Goal: Task Accomplishment & Management: Manage account settings

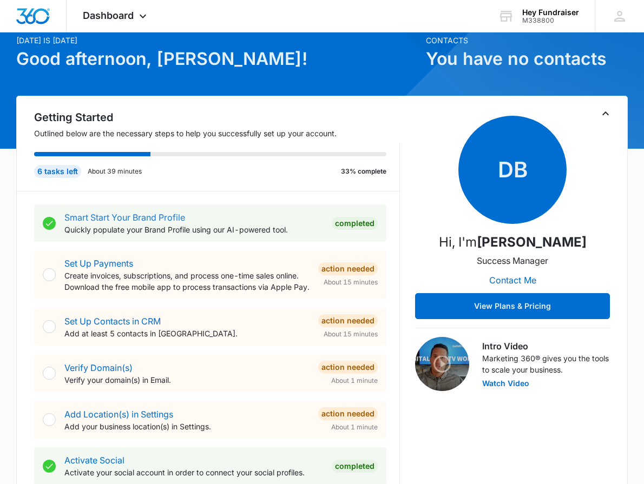
scroll to position [244, 0]
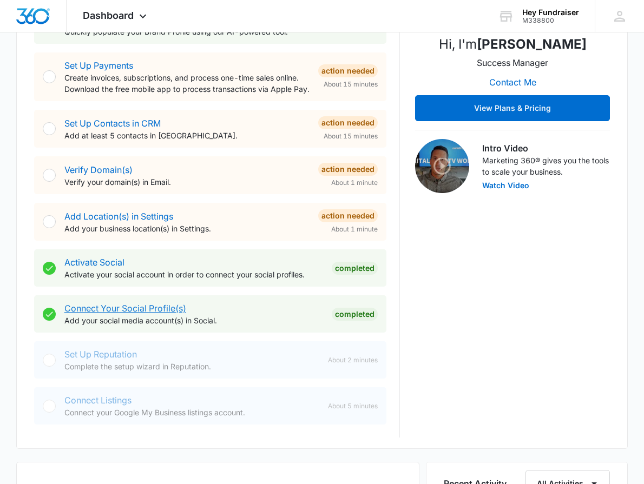
click at [165, 308] on link "Connect Your Social Profile(s)" at bounding box center [125, 308] width 122 height 11
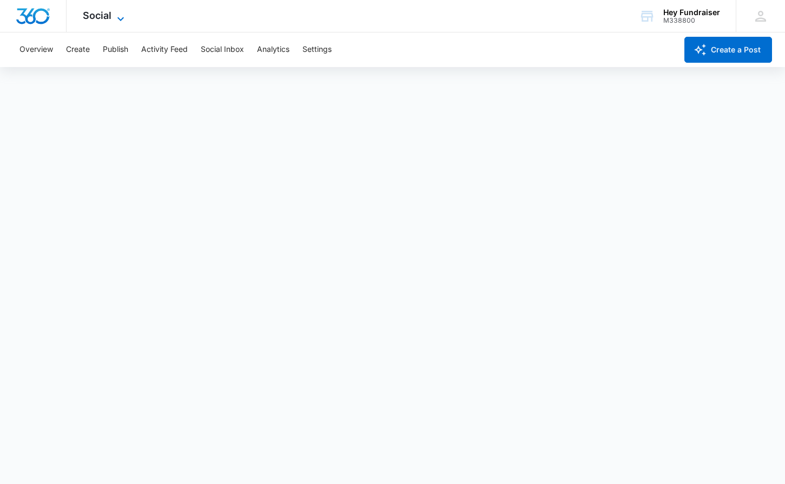
click at [87, 15] on span "Social" at bounding box center [97, 15] width 29 height 11
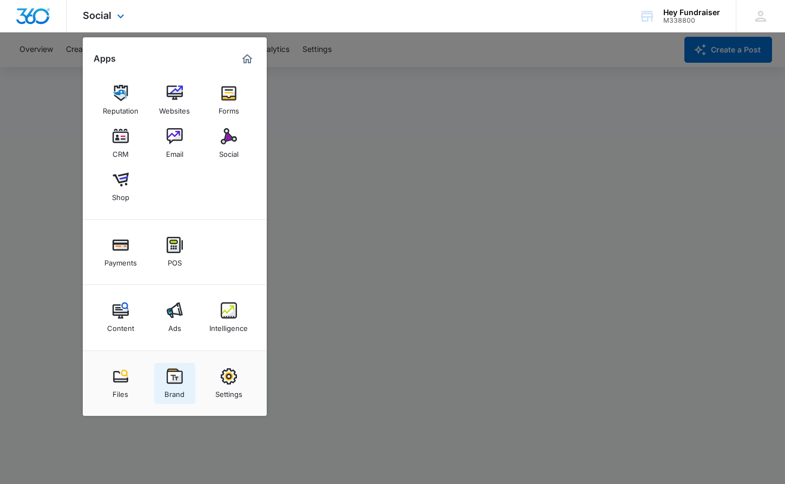
click at [174, 374] on img at bounding box center [175, 377] width 16 height 16
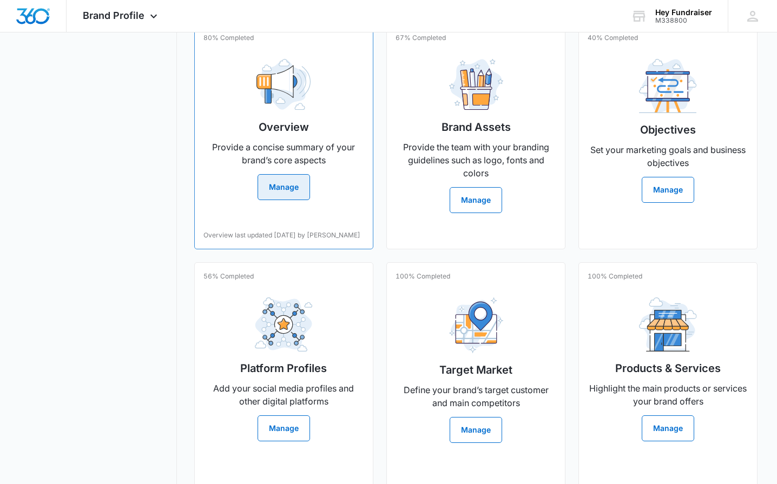
scroll to position [274, 0]
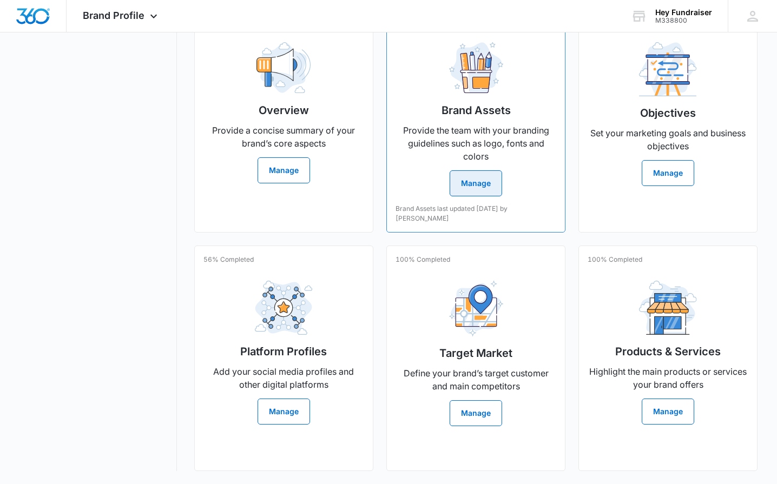
click at [464, 187] on button "Manage" at bounding box center [476, 183] width 52 height 26
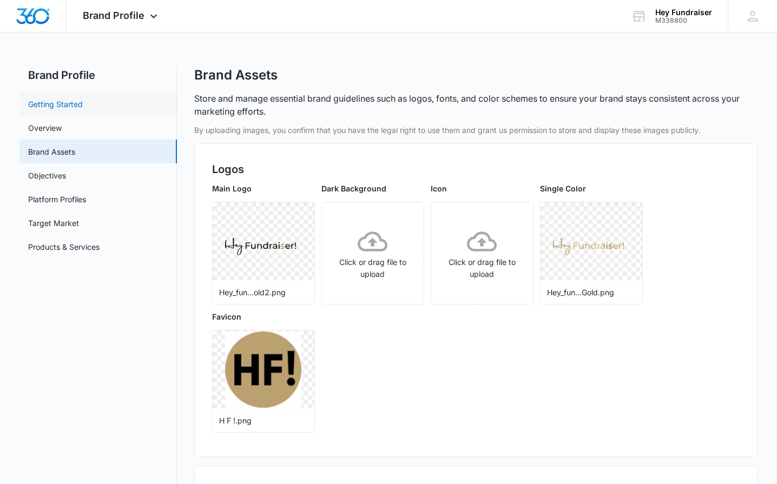
click at [63, 110] on link "Getting Started" at bounding box center [55, 103] width 55 height 11
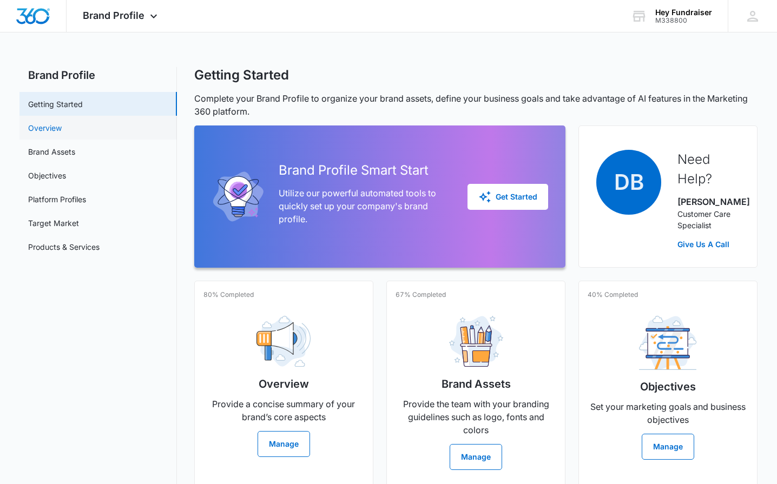
click at [62, 126] on link "Overview" at bounding box center [45, 127] width 34 height 11
click at [107, 10] on span "Brand Profile" at bounding box center [114, 15] width 62 height 11
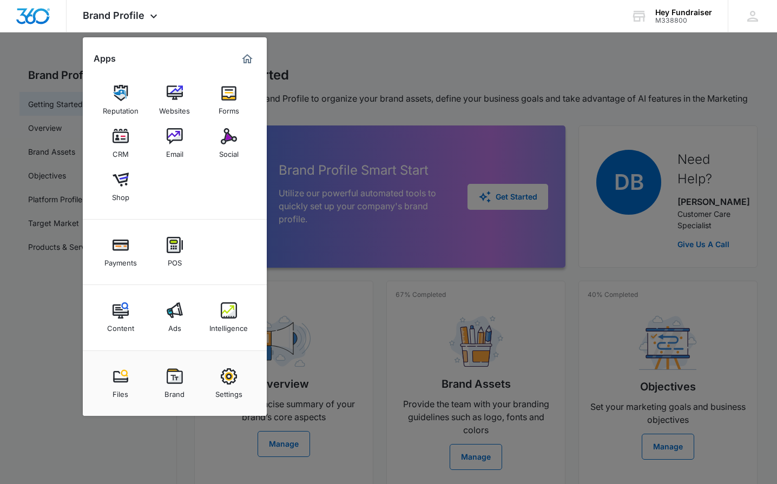
click at [352, 291] on div at bounding box center [388, 242] width 777 height 484
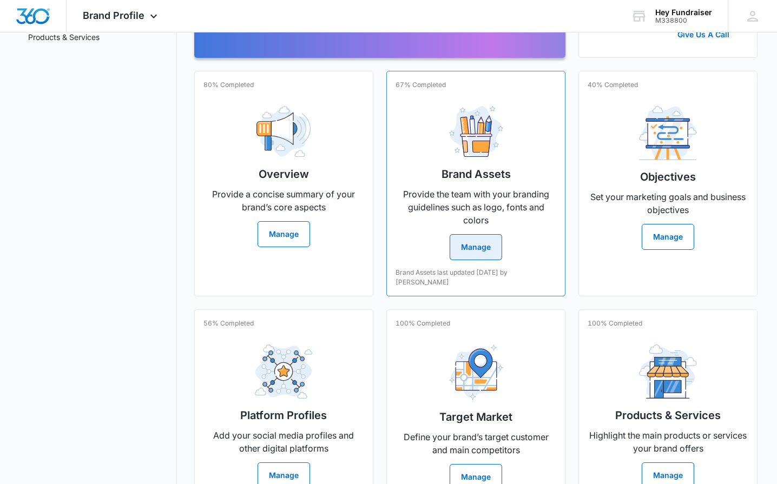
scroll to position [210, 0]
click at [468, 252] on button "Manage" at bounding box center [476, 247] width 52 height 26
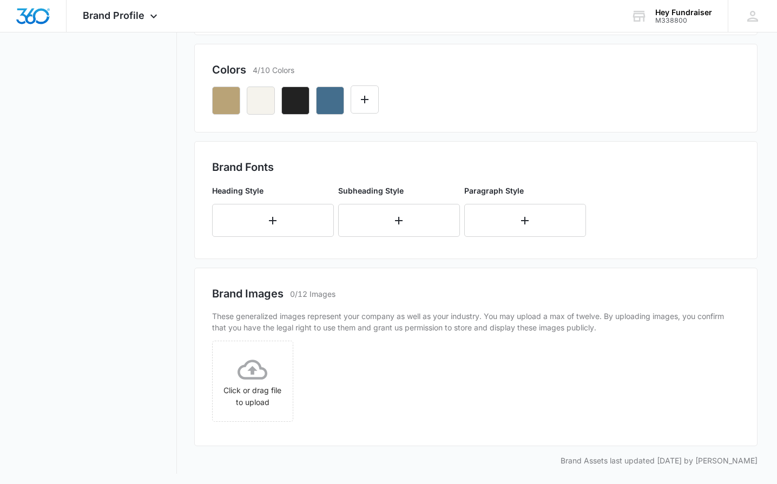
scroll to position [425, 0]
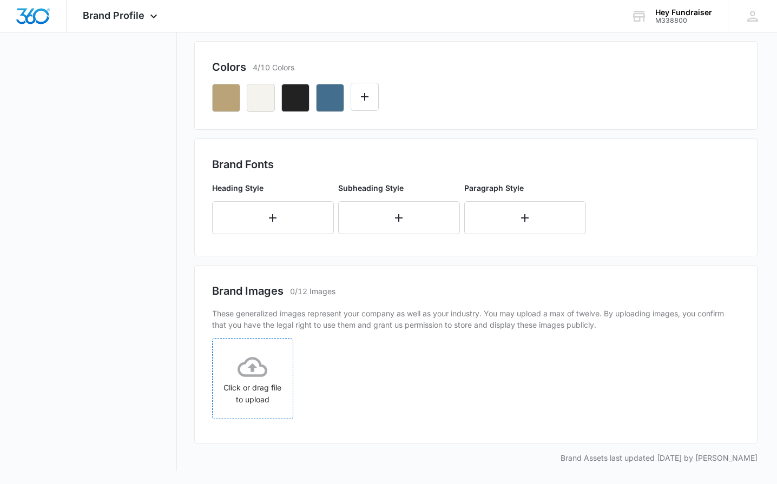
click at [246, 376] on icon at bounding box center [253, 367] width 30 height 20
click at [246, 384] on div "Click or drag file to upload" at bounding box center [253, 379] width 80 height 54
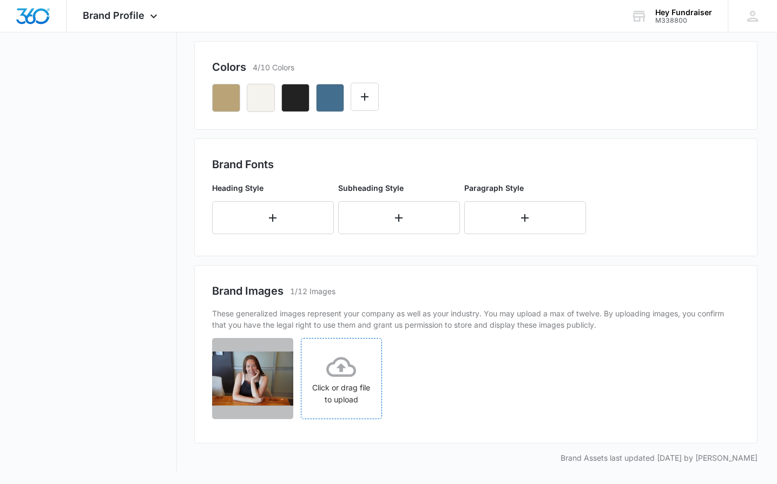
click at [342, 389] on div "Click or drag file to upload" at bounding box center [341, 379] width 80 height 54
